Goal: Navigation & Orientation: Find specific page/section

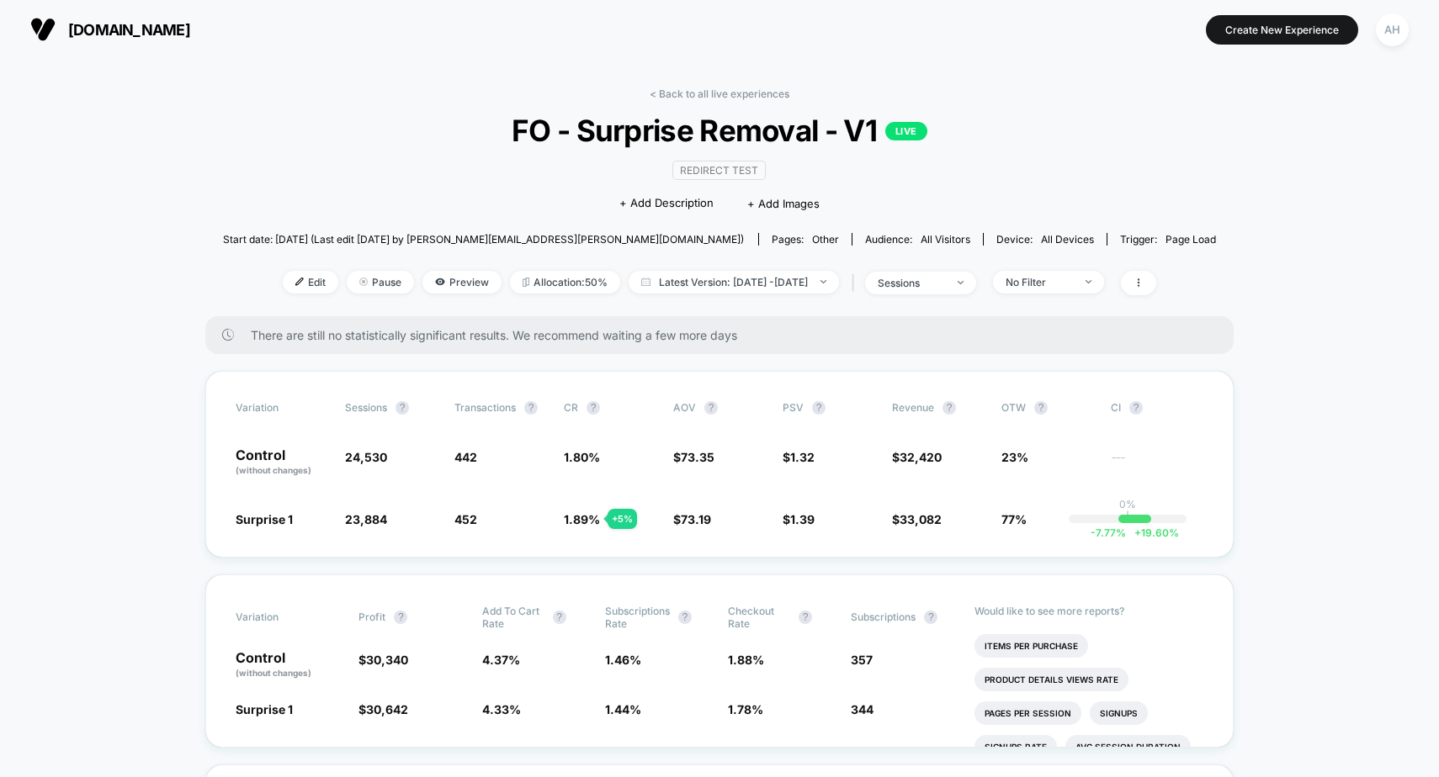
click at [758, 100] on div "< Back to all live experiences FO - Surprise Removal - V1 LIVE Redirect Test Cl…" at bounding box center [720, 202] width 994 height 229
click at [756, 91] on link "< Back to all live experiences" at bounding box center [720, 94] width 140 height 13
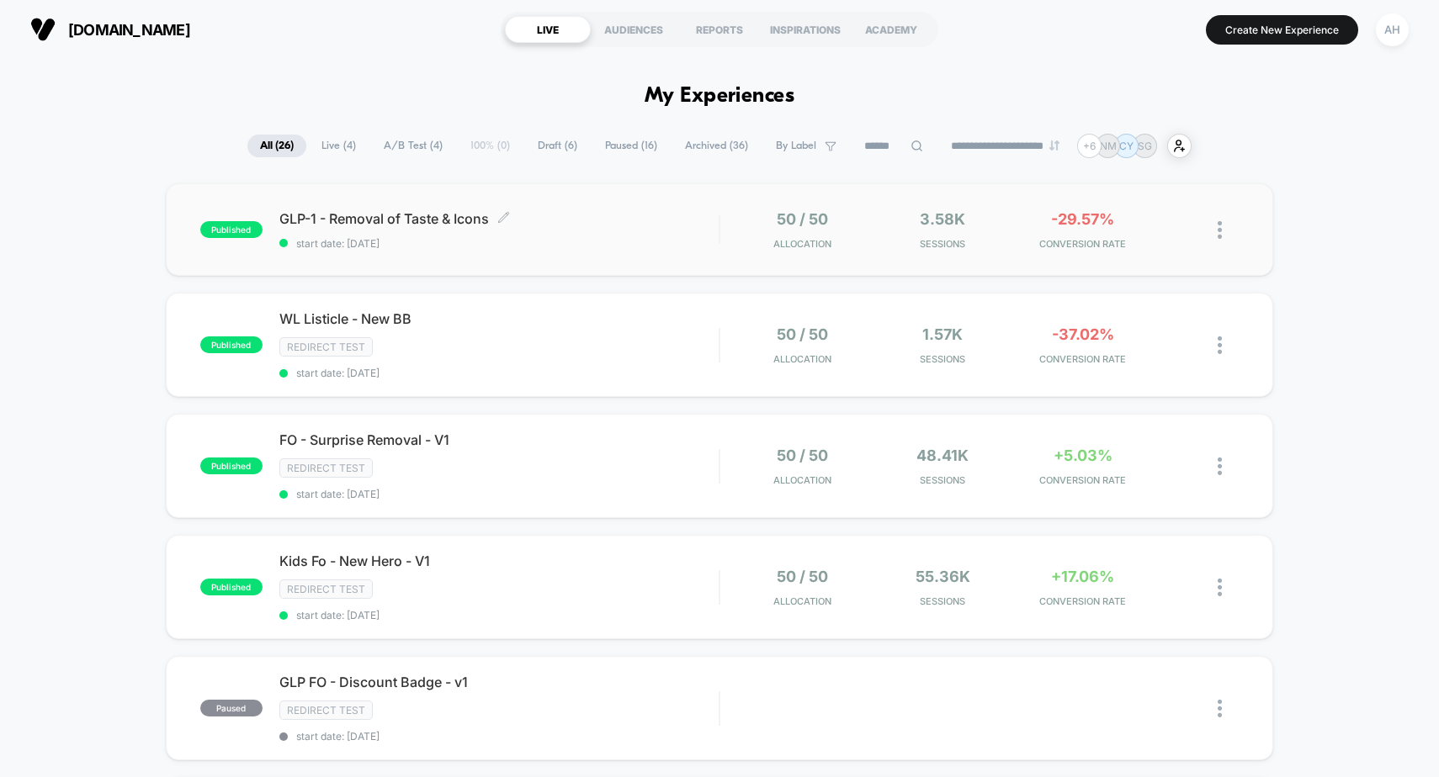
click at [625, 224] on span "GLP-1 - Removal of Taste & Icons Click to edit experience details" at bounding box center [499, 218] width 440 height 17
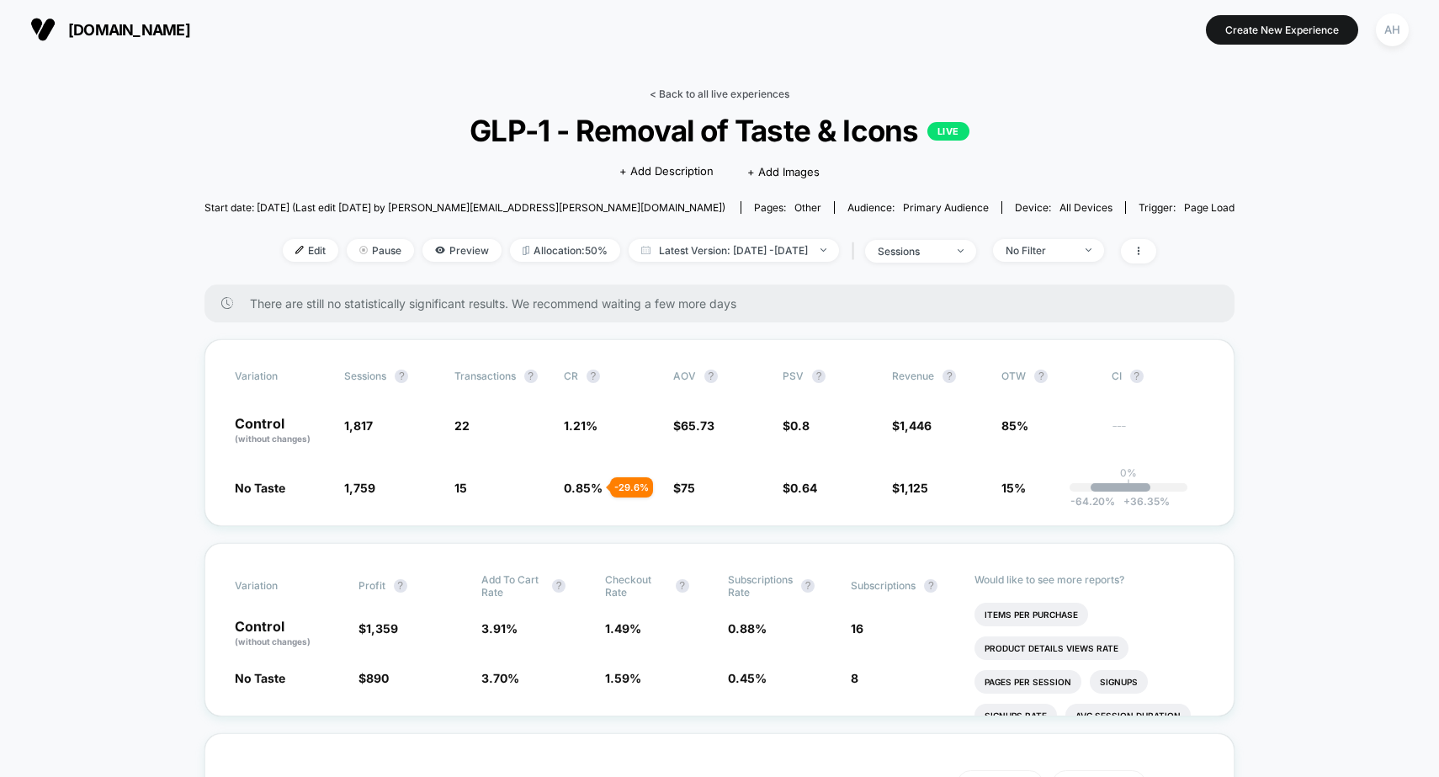
click at [702, 94] on link "< Back to all live experiences" at bounding box center [720, 94] width 140 height 13
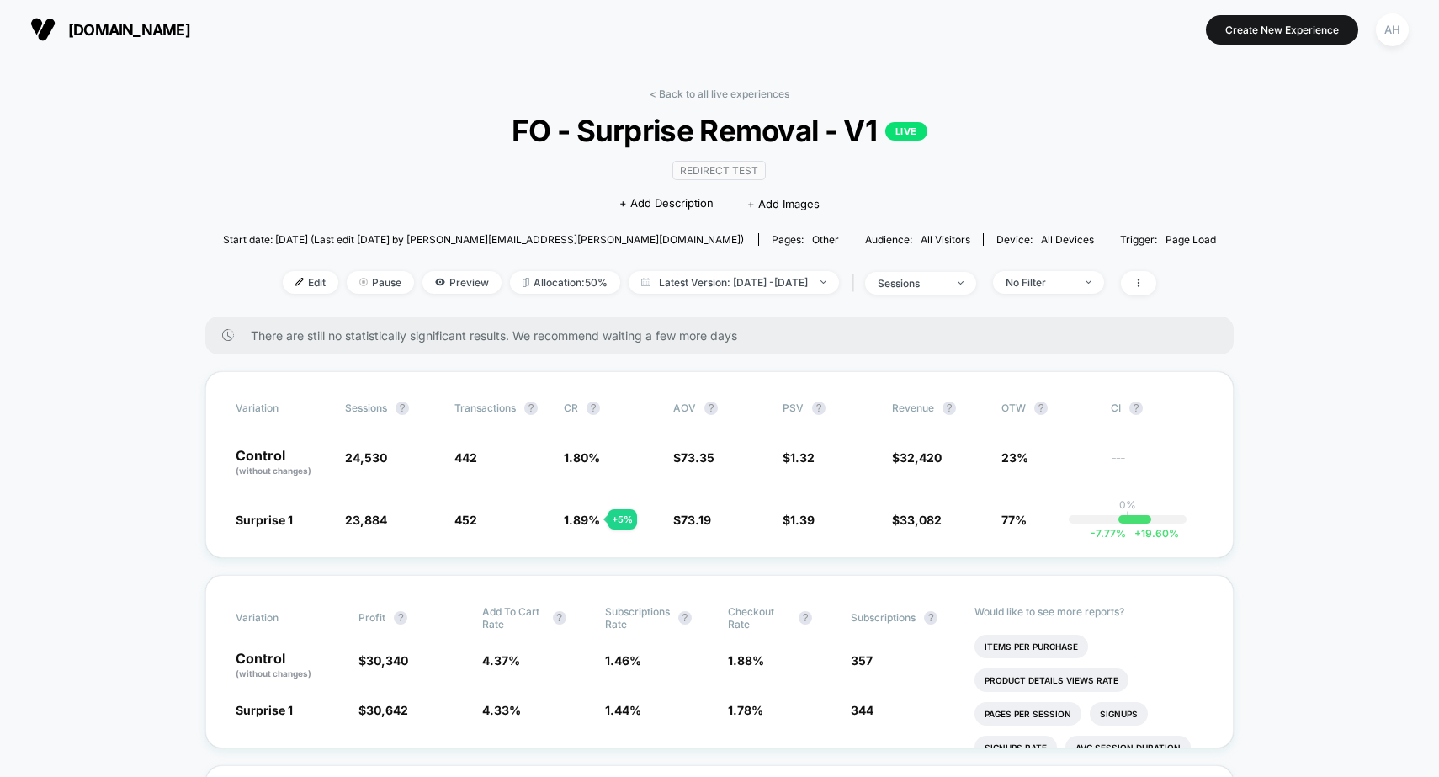
click at [676, 100] on div "< Back to all live experiences FO - Surprise Removal - V1 LIVE Redirect Test Cl…" at bounding box center [720, 202] width 994 height 229
click at [683, 90] on link "< Back to all live experiences" at bounding box center [720, 94] width 140 height 13
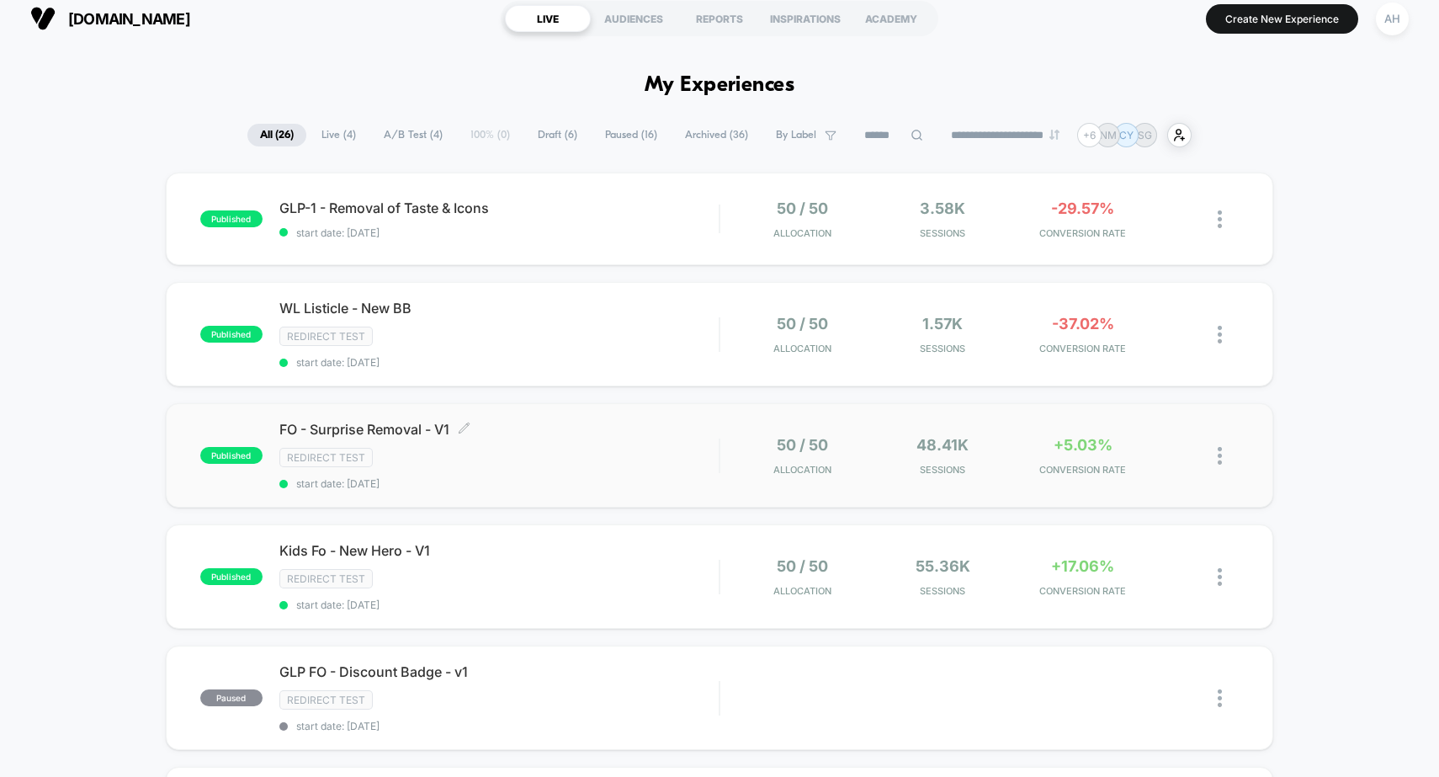
scroll to position [44, 0]
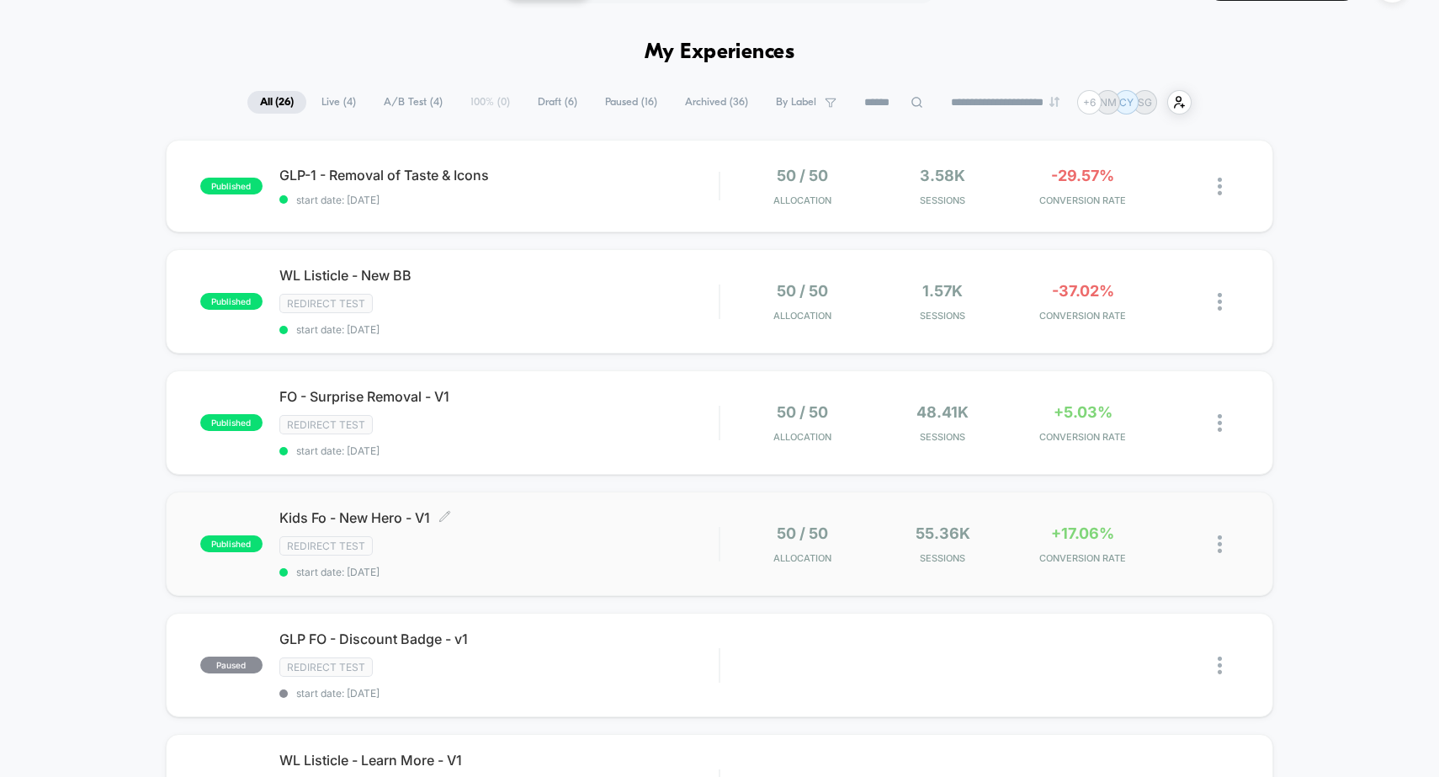
click at [604, 542] on div "Redirect Test" at bounding box center [499, 545] width 440 height 19
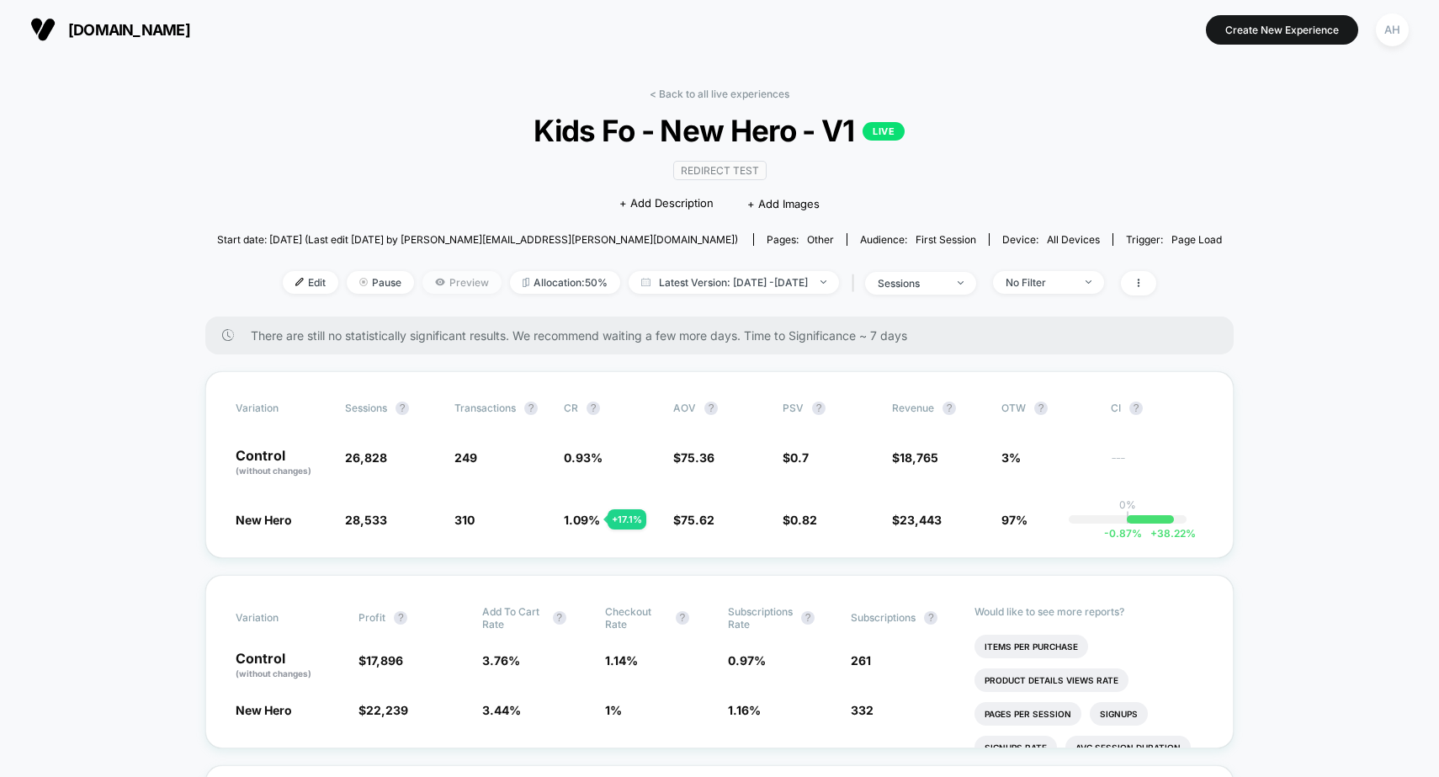
click at [454, 282] on span "Preview" at bounding box center [461, 282] width 79 height 23
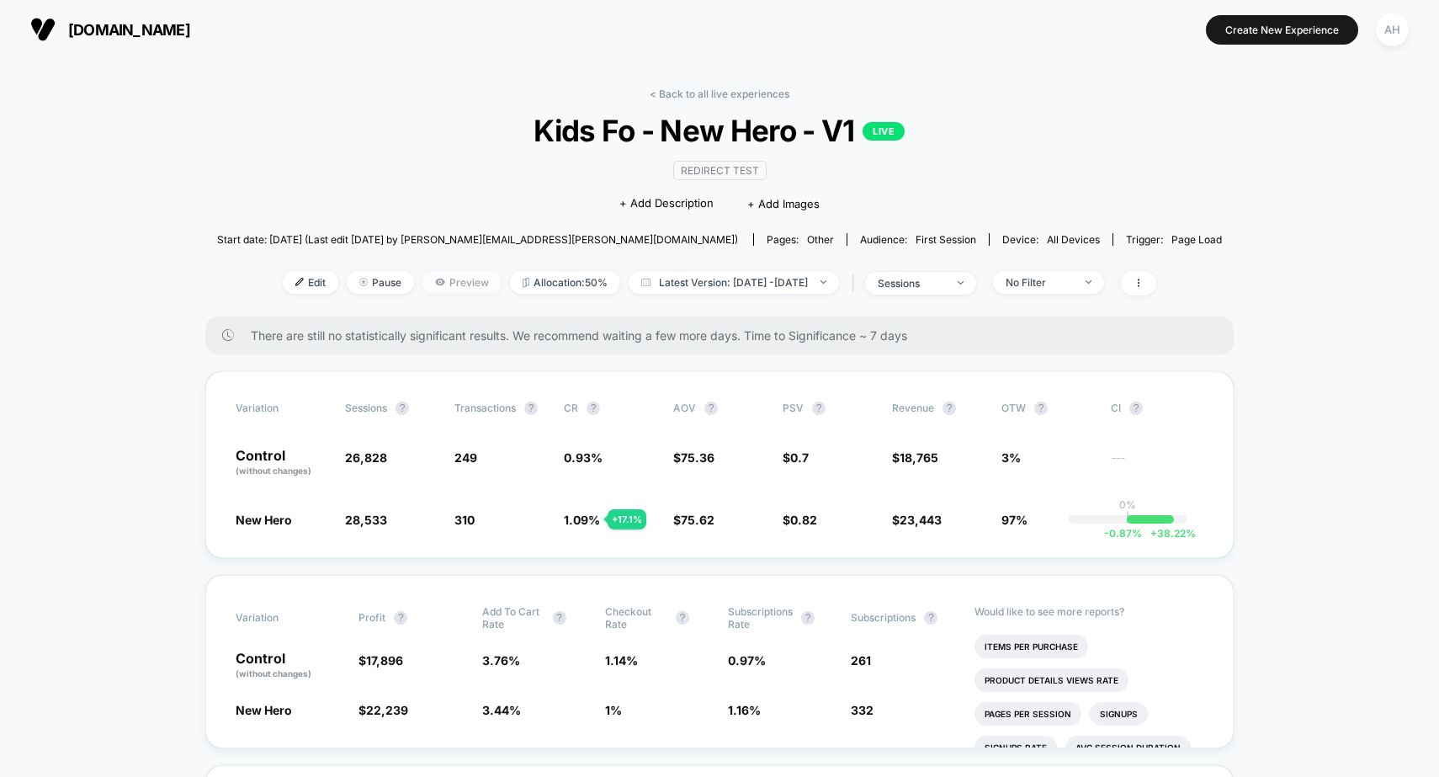
click at [430, 284] on span "Preview" at bounding box center [461, 282] width 79 height 23
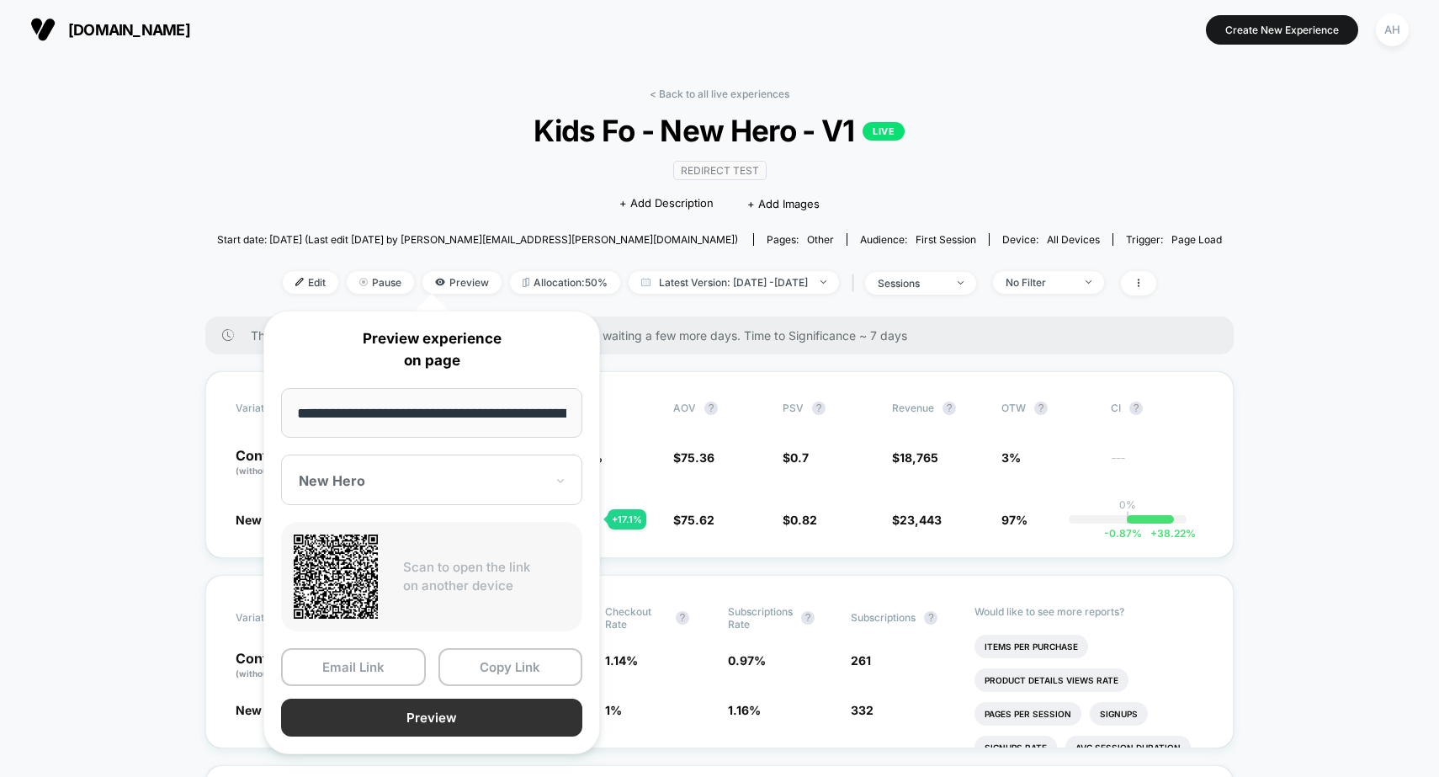
click at [448, 708] on button "Preview" at bounding box center [431, 717] width 301 height 38
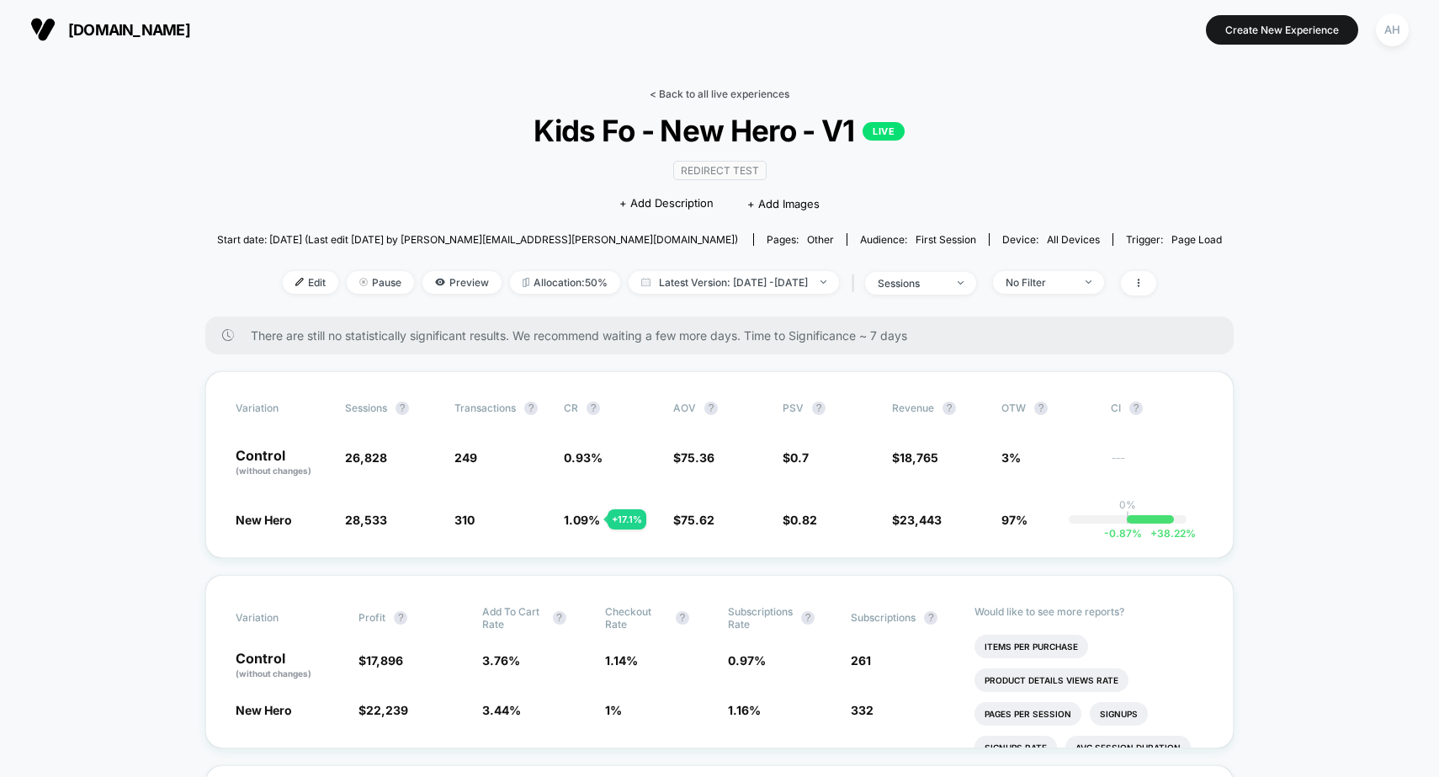
click at [681, 95] on link "< Back to all live experiences" at bounding box center [720, 94] width 140 height 13
